Goal: Task Accomplishment & Management: Manage account settings

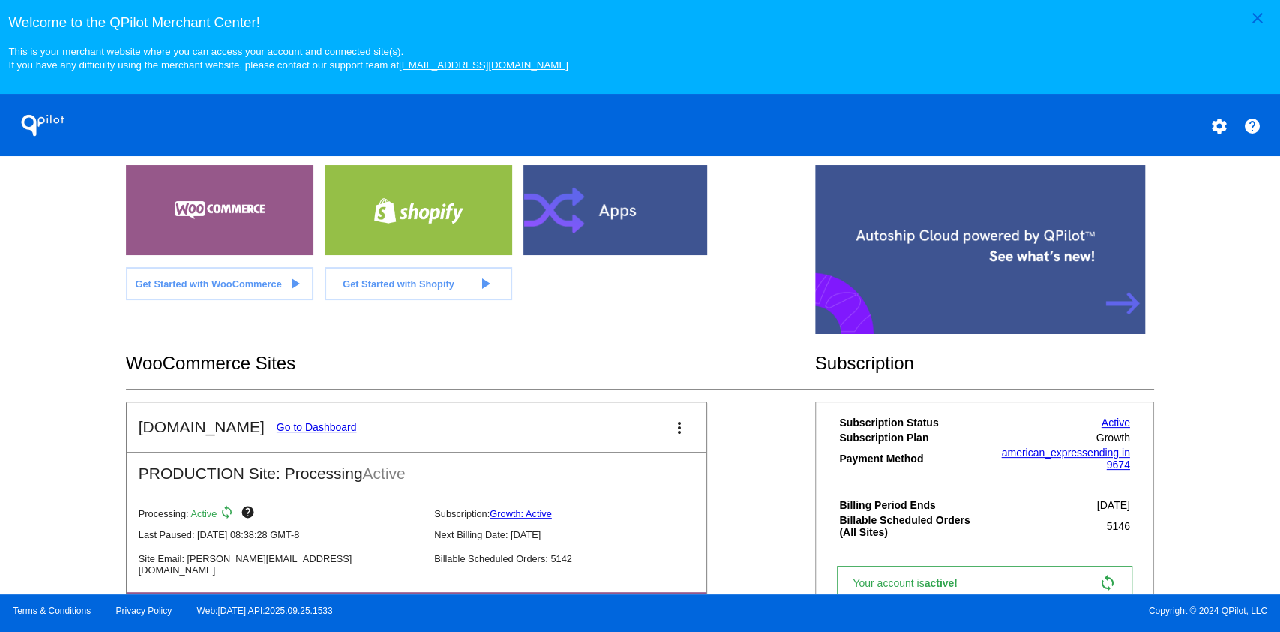
scroll to position [300, 0]
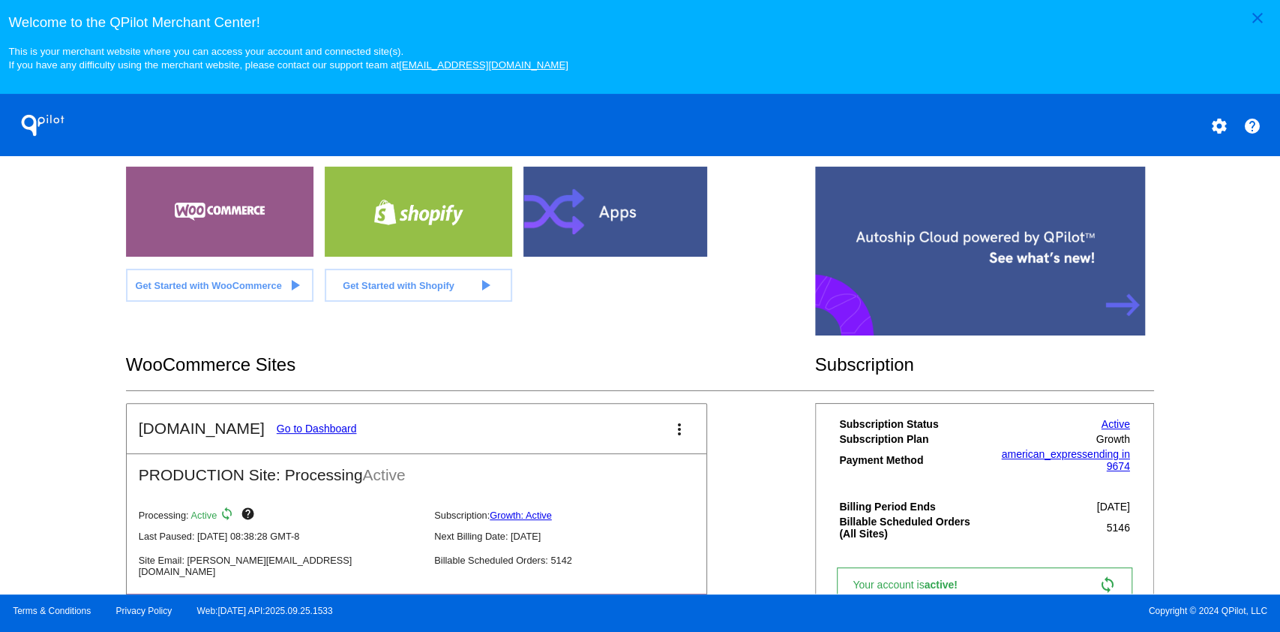
click at [294, 426] on link "Go to Dashboard" at bounding box center [317, 428] width 80 height 12
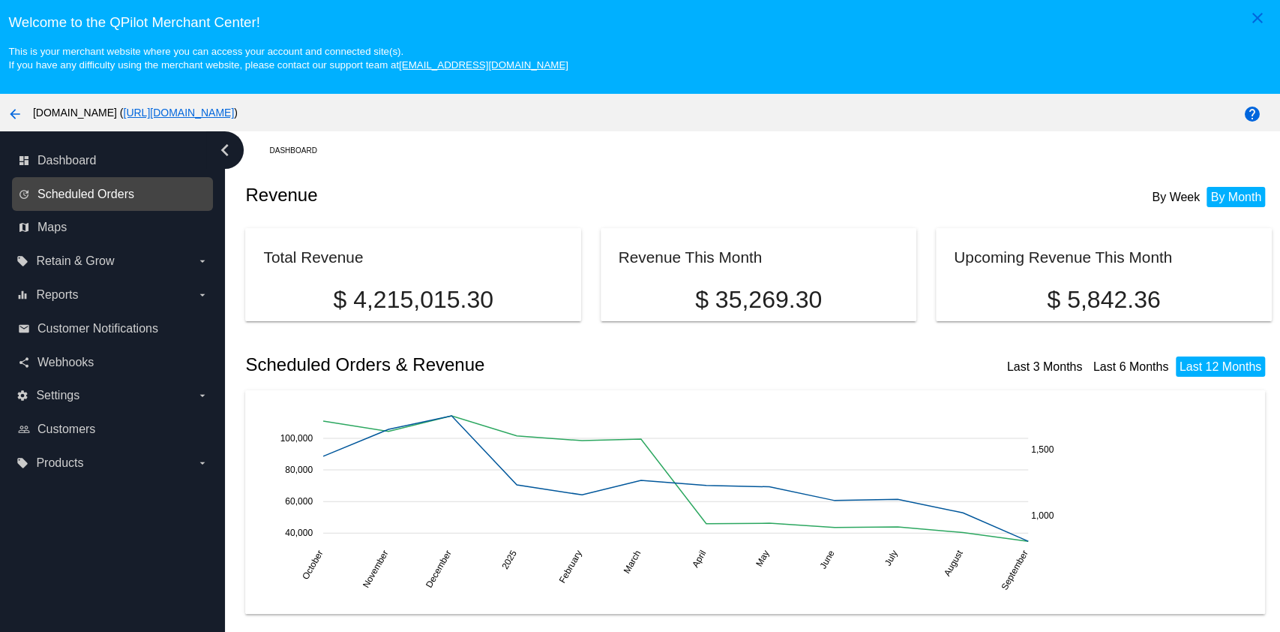
click at [70, 189] on span "Scheduled Orders" at bounding box center [86, 195] width 97 height 14
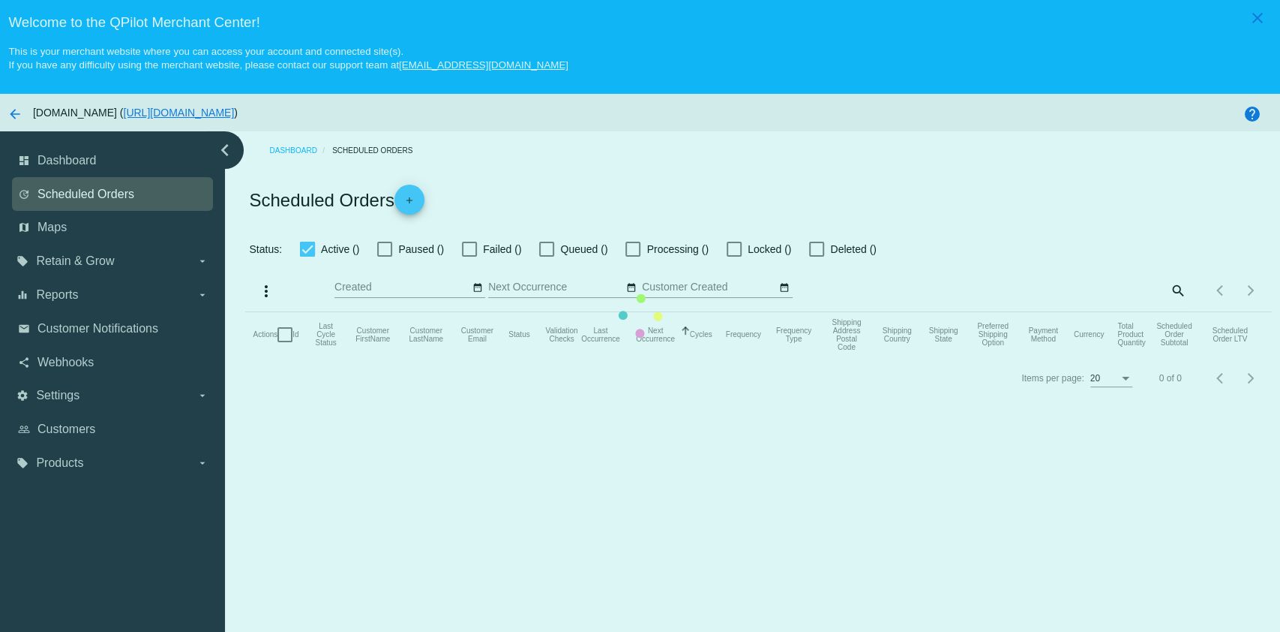
checkbox input "true"
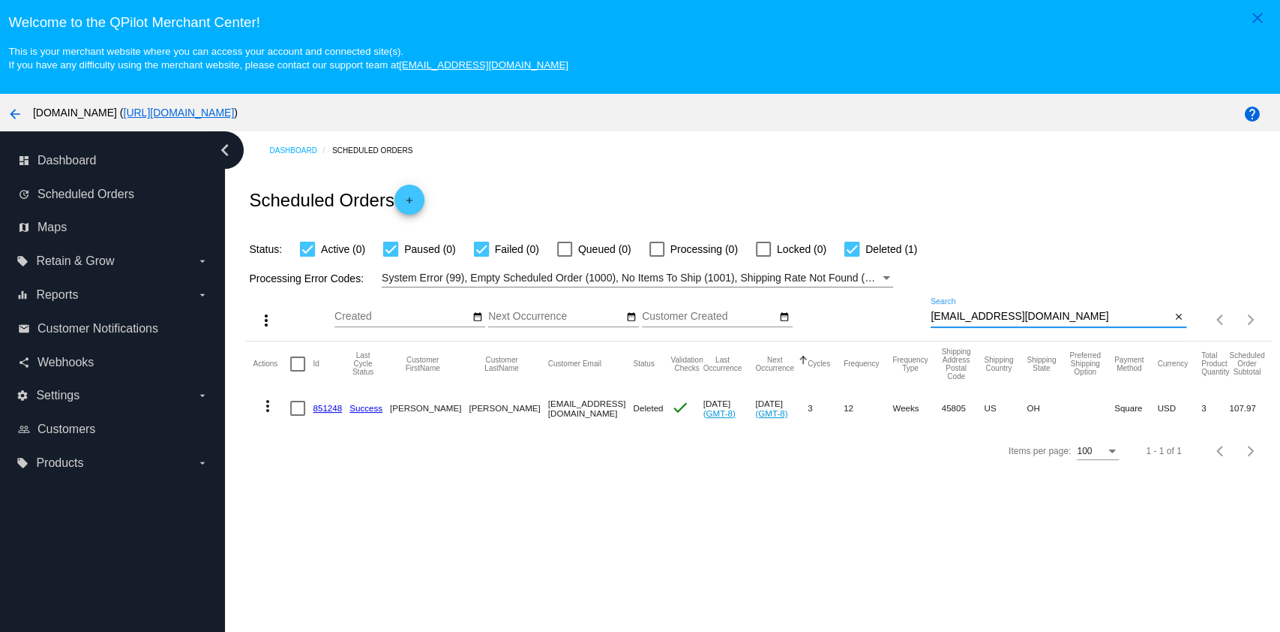
click at [1060, 320] on input "[EMAIL_ADDRESS][DOMAIN_NAME]" at bounding box center [1051, 317] width 240 height 12
paste input "jab2225"
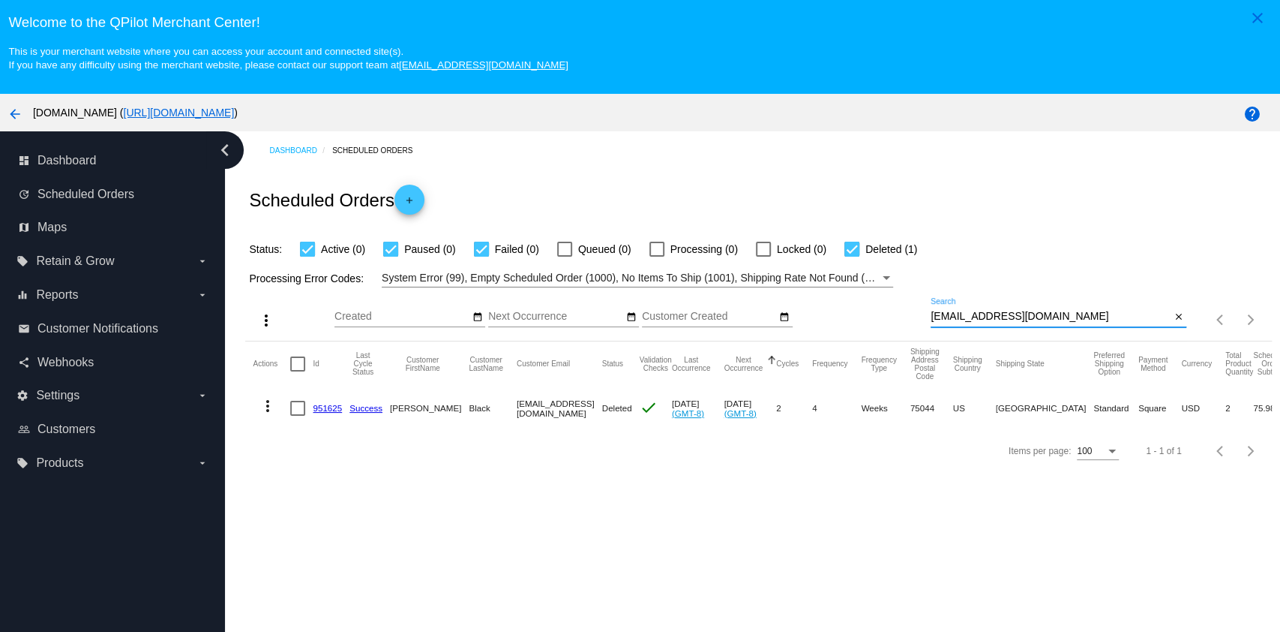
click at [1046, 315] on input "[EMAIL_ADDRESS][DOMAIN_NAME]" at bounding box center [1051, 317] width 240 height 12
paste input "[PERSON_NAME][EMAIL_ADDRESS][PERSON_NAME]"
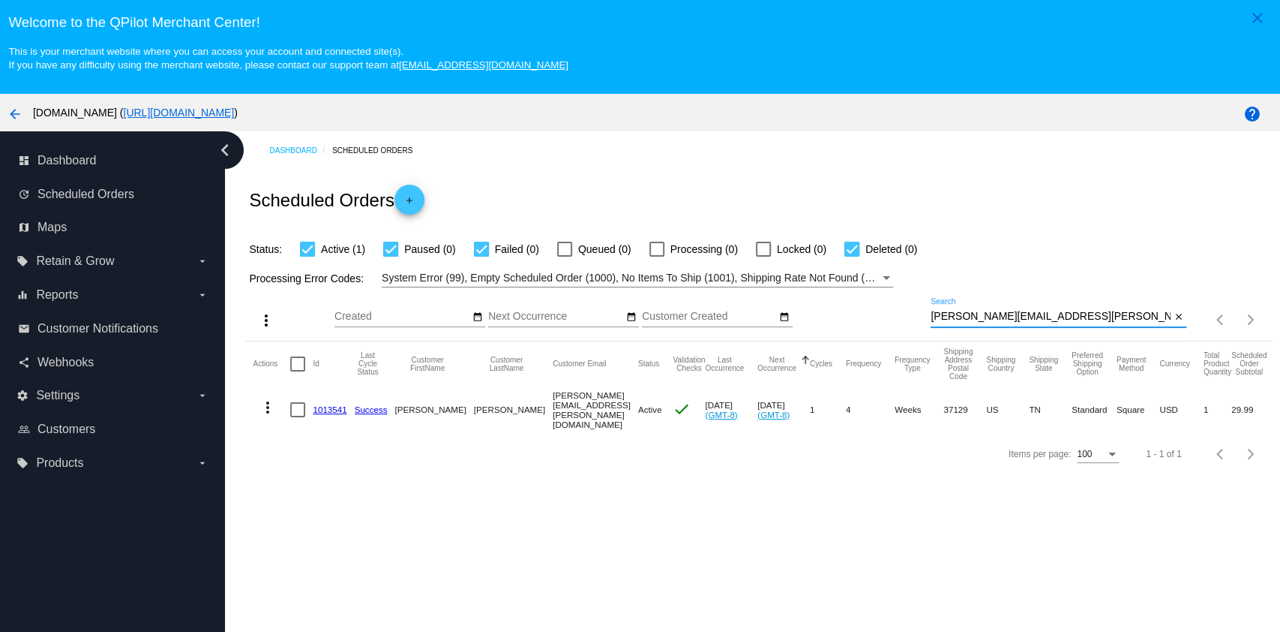
type input "[PERSON_NAME][EMAIL_ADDRESS][PERSON_NAME][DOMAIN_NAME]"
click at [262, 408] on mat-icon "more_vert" at bounding box center [268, 407] width 18 height 18
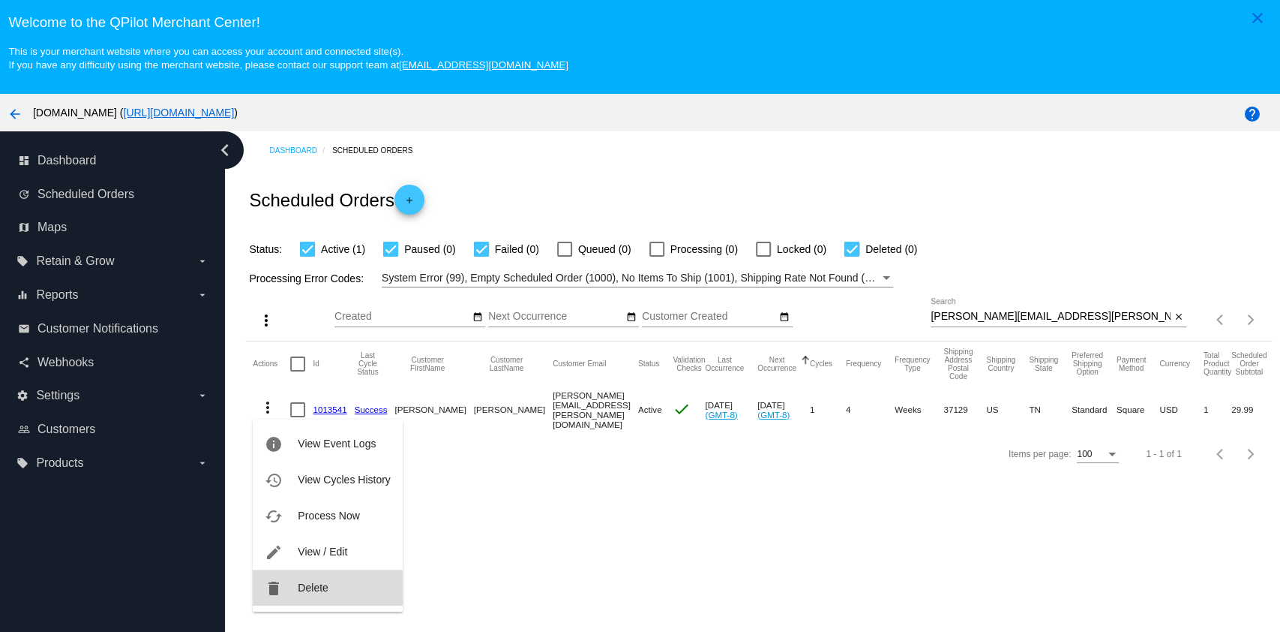
click at [326, 580] on button "delete Delete" at bounding box center [327, 587] width 149 height 36
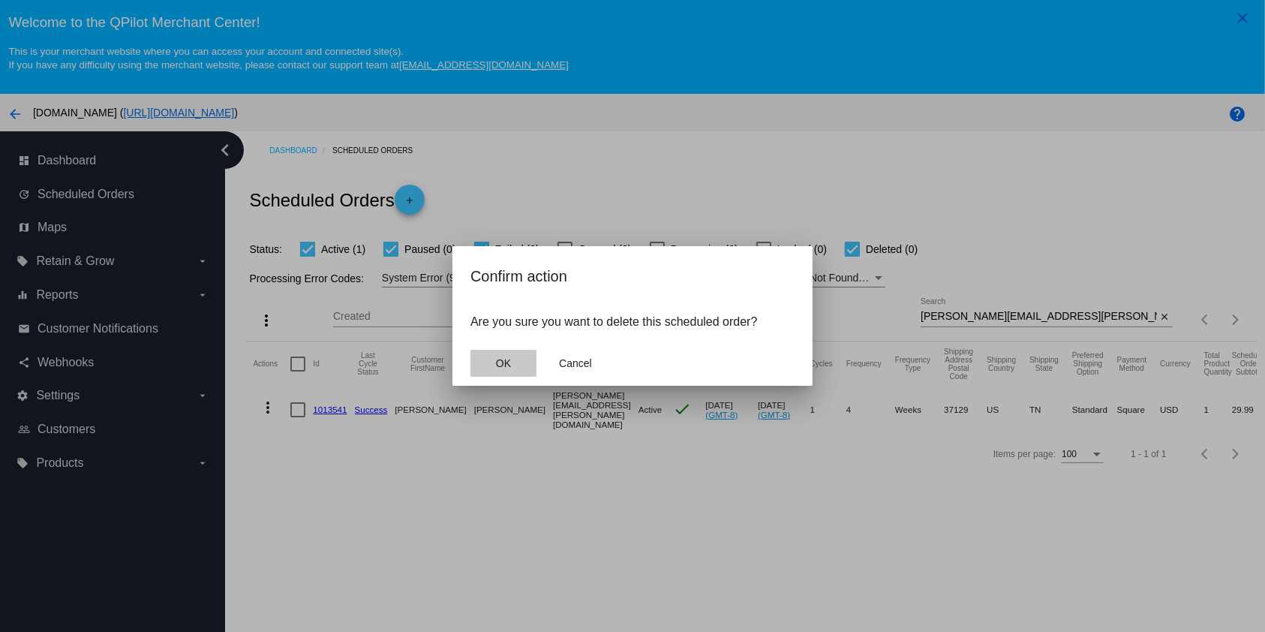
click at [508, 371] on button "OK" at bounding box center [503, 363] width 66 height 27
